Goal: Book appointment/travel/reservation

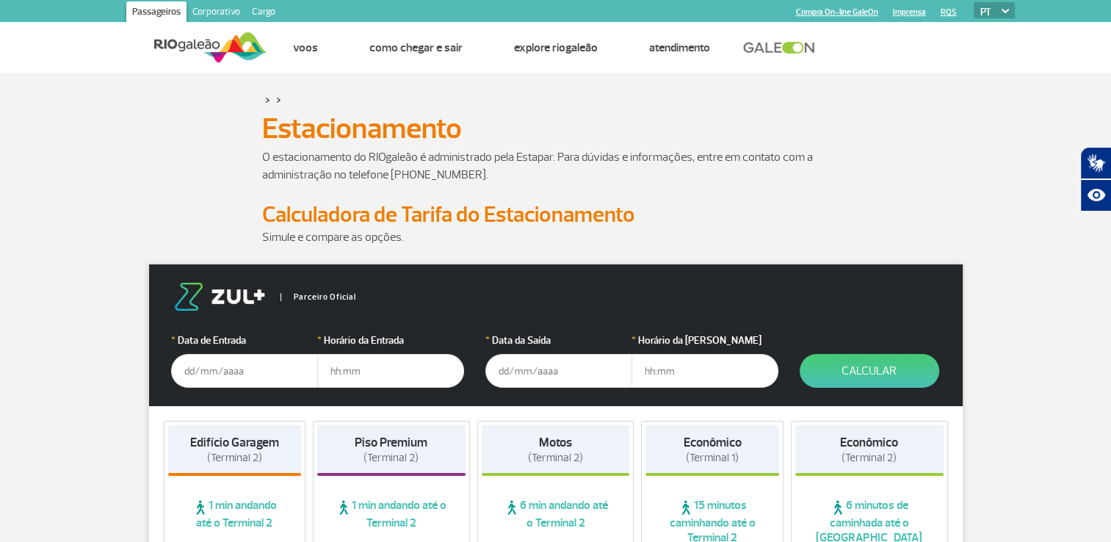
click at [208, 372] on input "text" at bounding box center [244, 371] width 147 height 34
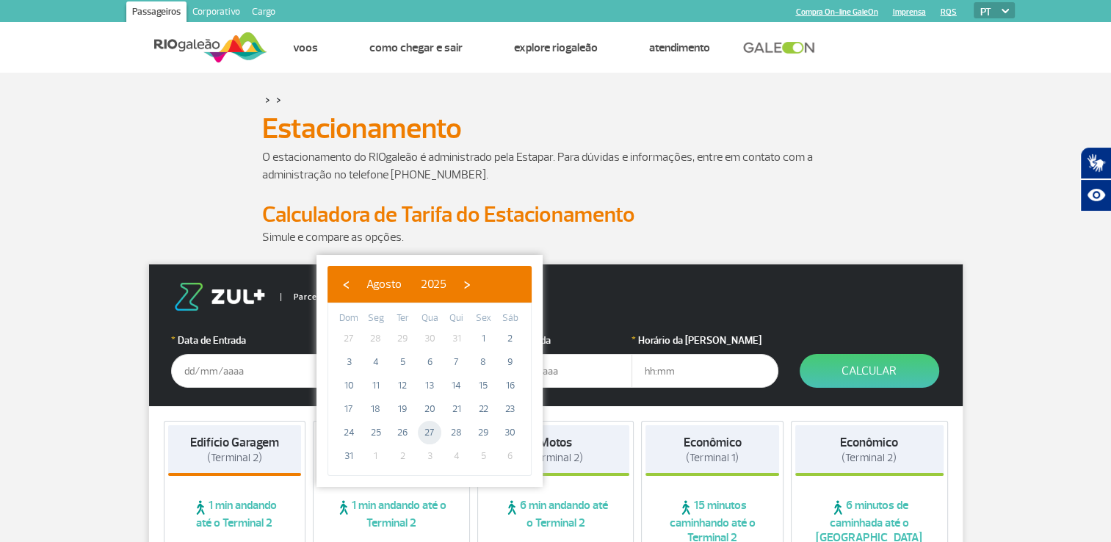
click at [434, 433] on span "27" at bounding box center [430, 433] width 24 height 24
type input "[DATE]"
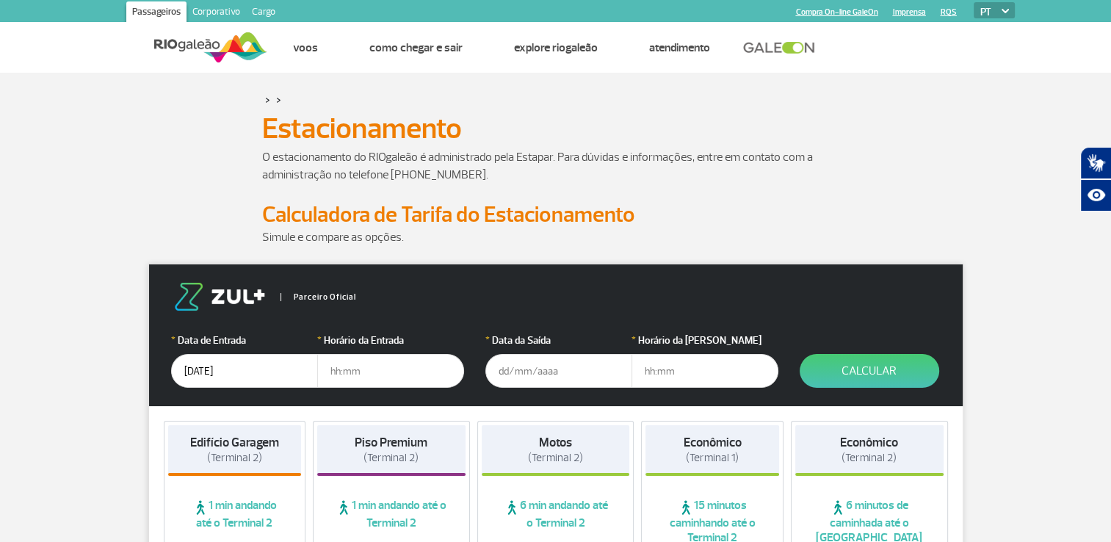
click at [382, 372] on input "text" at bounding box center [390, 371] width 147 height 34
type input "11:00"
click at [555, 368] on input "text" at bounding box center [559, 371] width 147 height 34
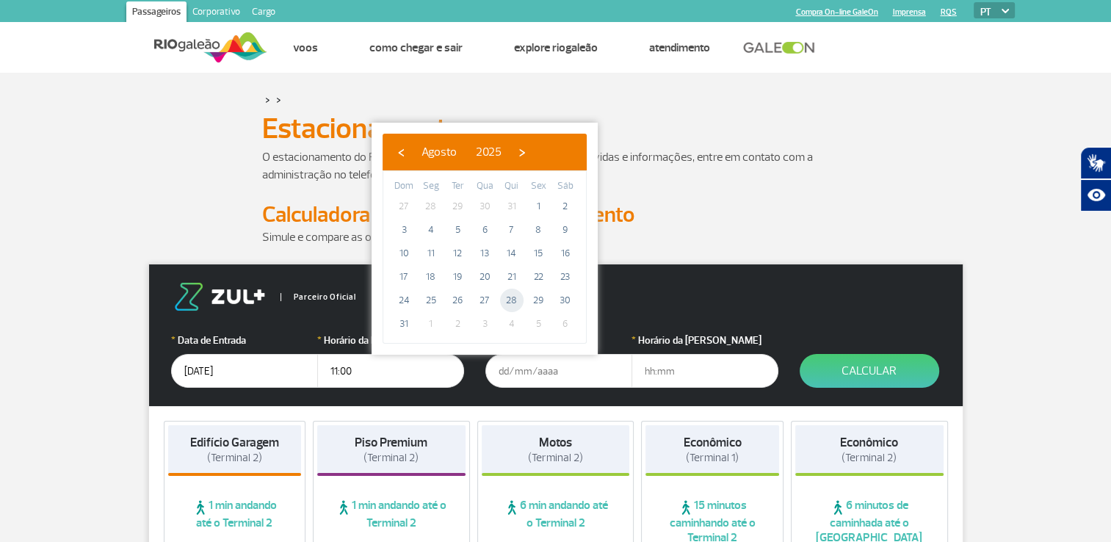
click at [511, 301] on span "28" at bounding box center [512, 301] width 24 height 24
type input "[DATE]"
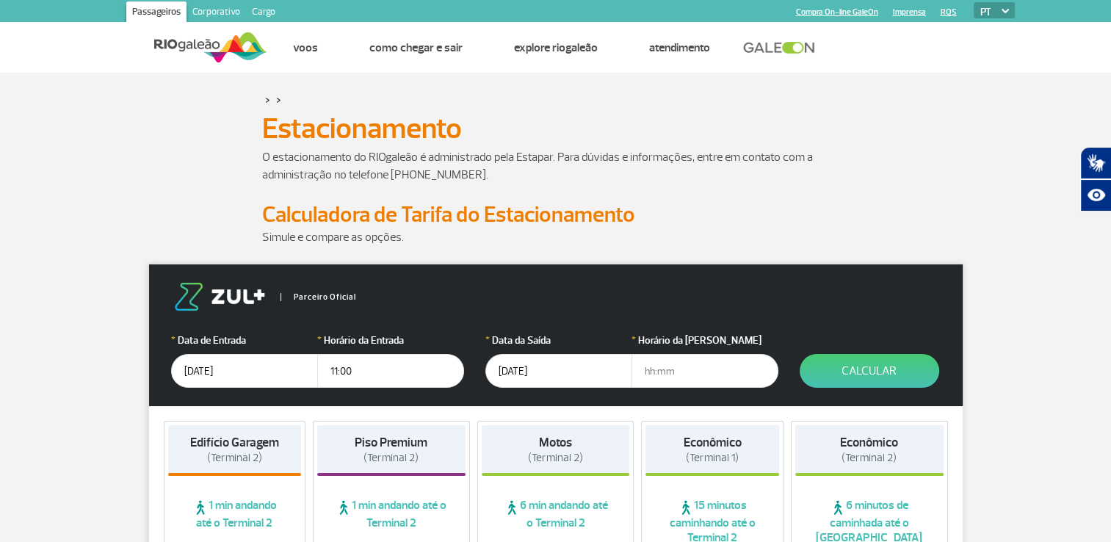
click at [679, 372] on input "text" at bounding box center [705, 371] width 147 height 34
type input "22:00"
click at [856, 374] on button "Calcular" at bounding box center [870, 371] width 140 height 34
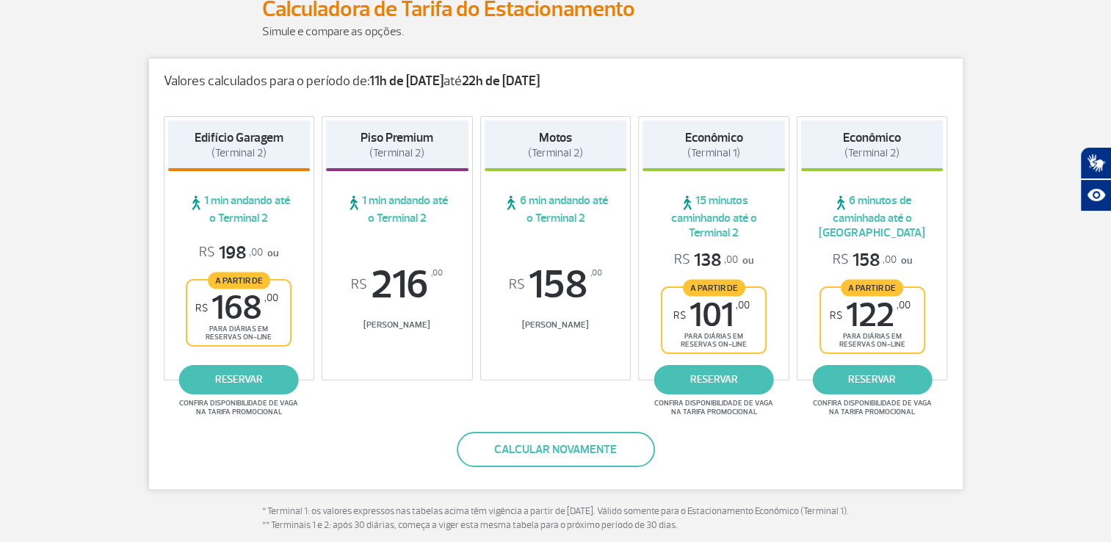
scroll to position [220, 0]
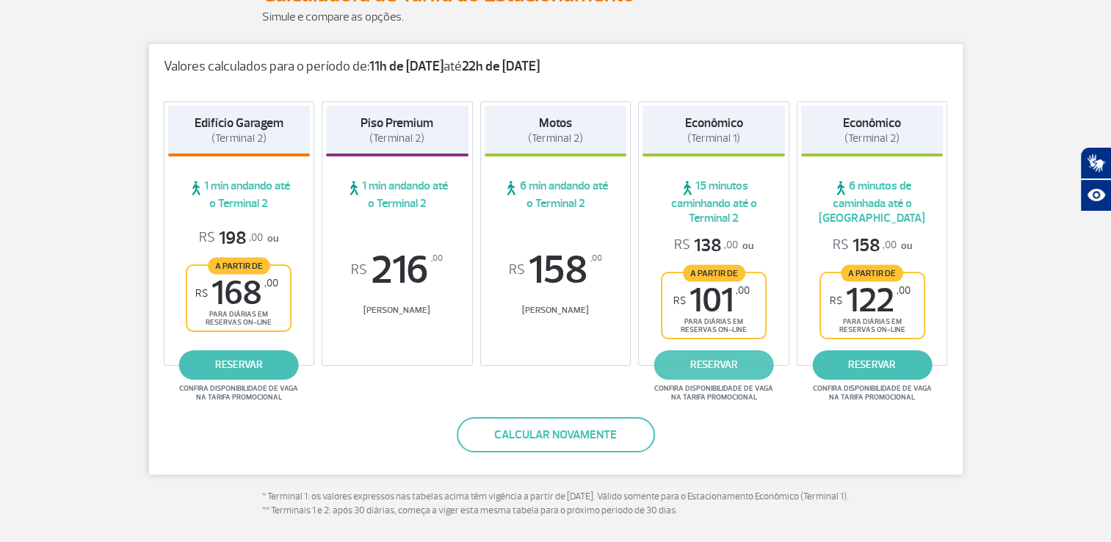
click at [713, 367] on link "reservar" at bounding box center [715, 364] width 120 height 29
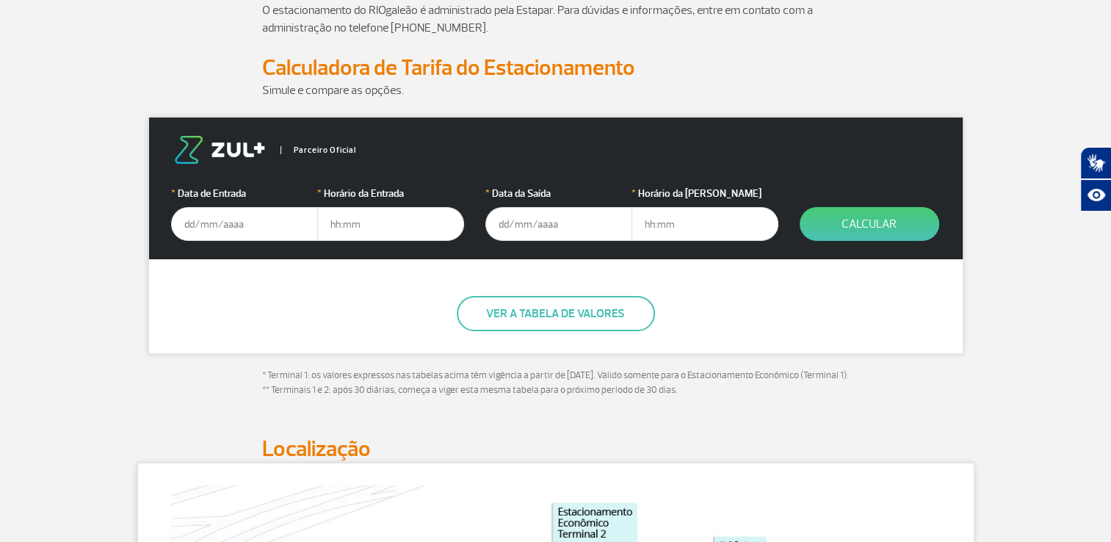
click at [238, 223] on input "text" at bounding box center [244, 224] width 147 height 34
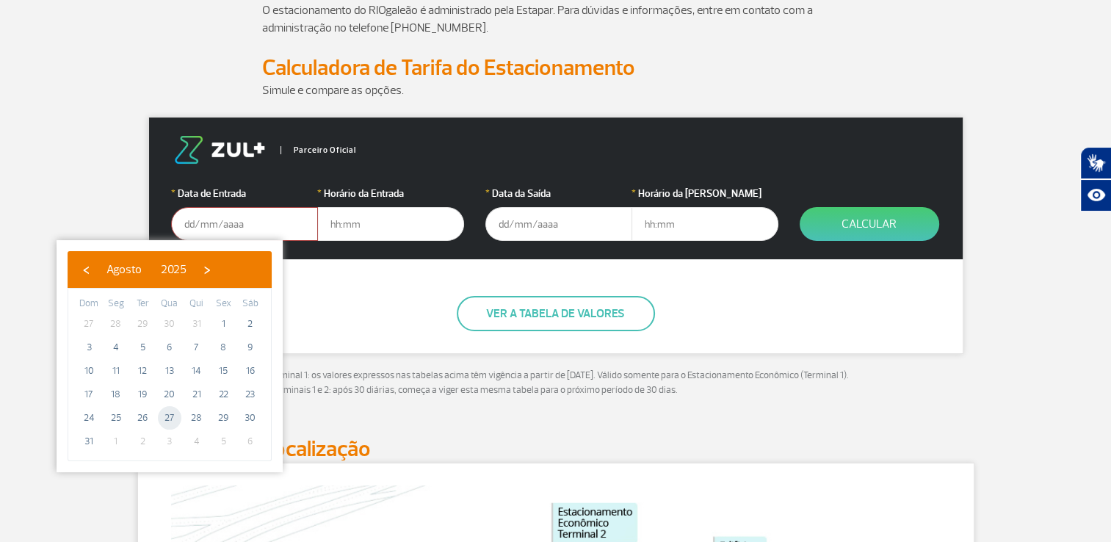
click at [173, 418] on span "27" at bounding box center [170, 418] width 24 height 24
type input "[DATE]"
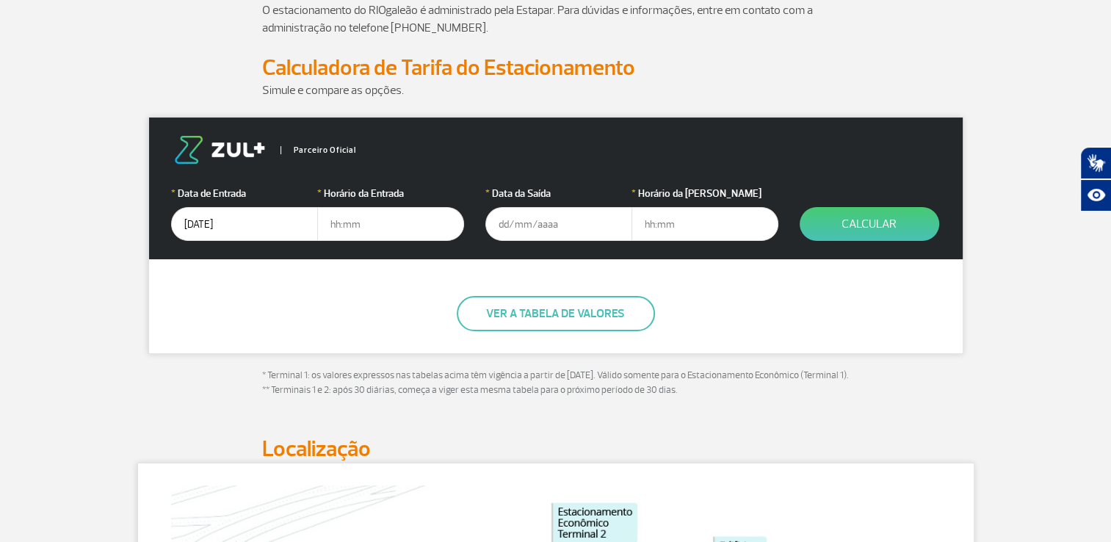
click at [367, 225] on input "text" at bounding box center [390, 224] width 147 height 34
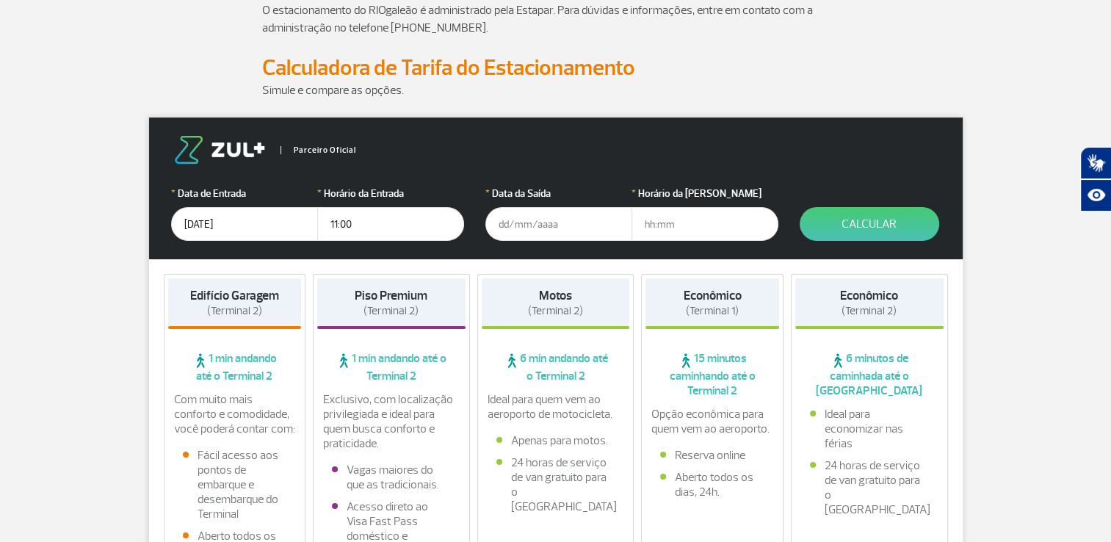
type input "11:00"
click at [529, 227] on input "text" at bounding box center [559, 224] width 147 height 34
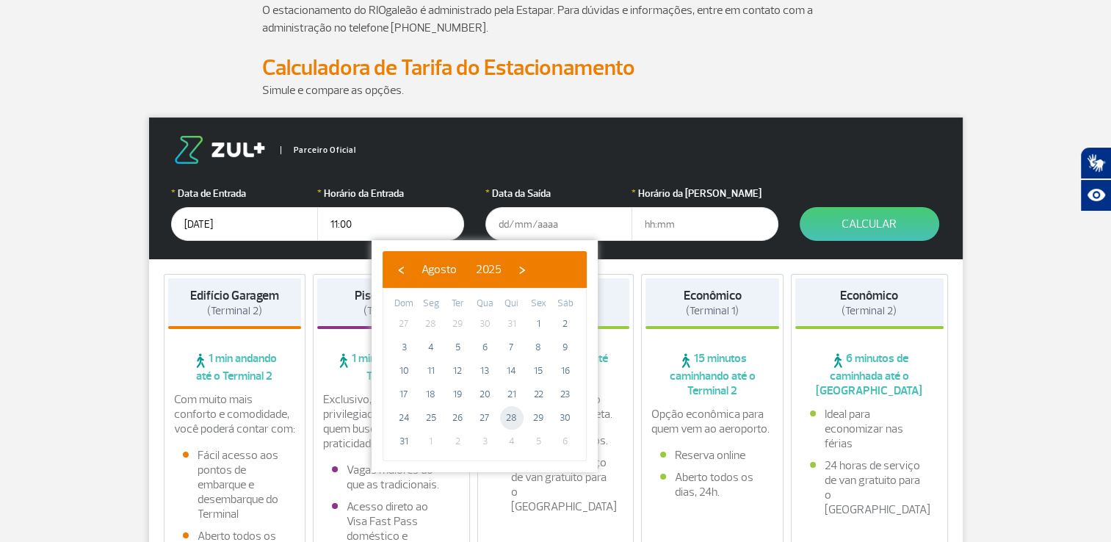
click at [516, 416] on span "28" at bounding box center [512, 418] width 24 height 24
type input "[DATE]"
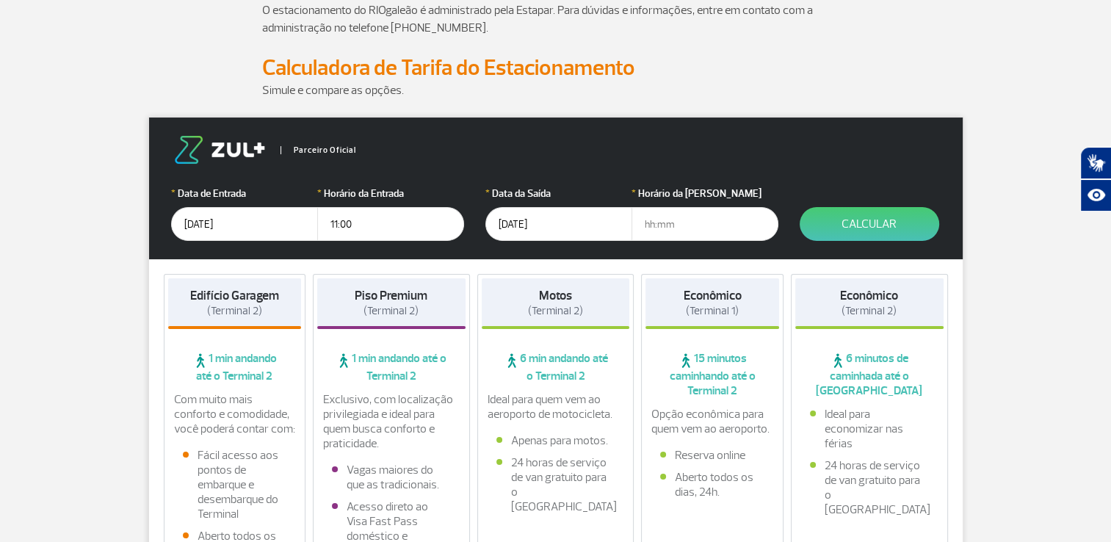
click at [658, 223] on input "text" at bounding box center [705, 224] width 147 height 34
type input "22:00"
click button "Calcular" at bounding box center [870, 224] width 140 height 34
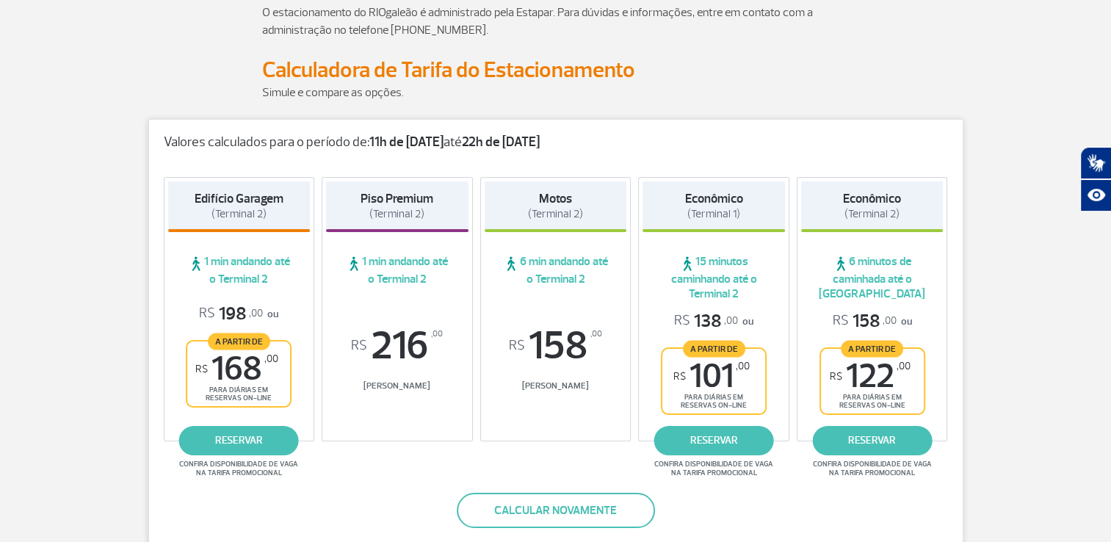
scroll to position [147, 0]
